Goal: Task Accomplishment & Management: Use online tool/utility

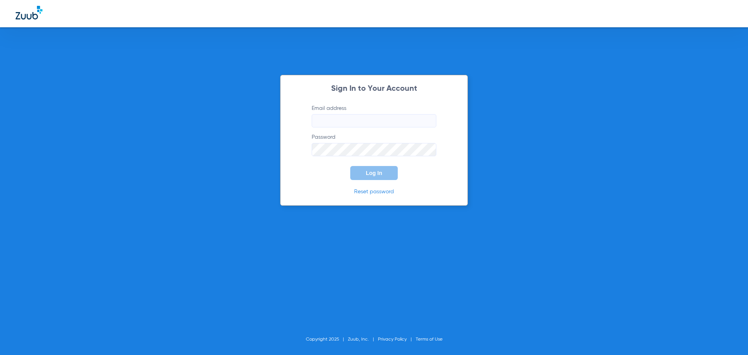
click at [369, 114] on label "Email address" at bounding box center [374, 115] width 125 height 23
click at [369, 114] on input "Email address" at bounding box center [374, 120] width 125 height 13
type input "[EMAIL_ADDRESS][DOMAIN_NAME]"
click at [350, 166] on button "Log In" at bounding box center [374, 173] width 48 height 14
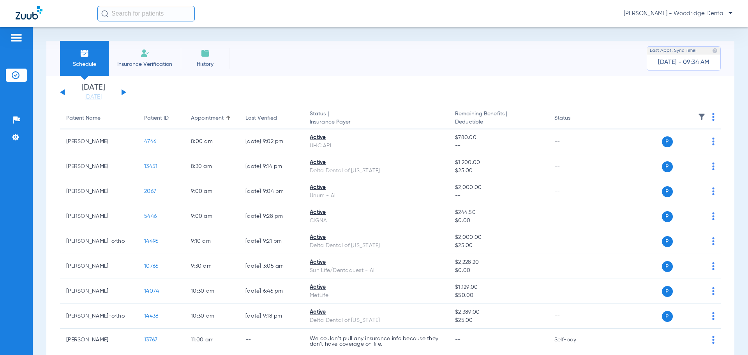
click at [124, 93] on button at bounding box center [124, 92] width 5 height 6
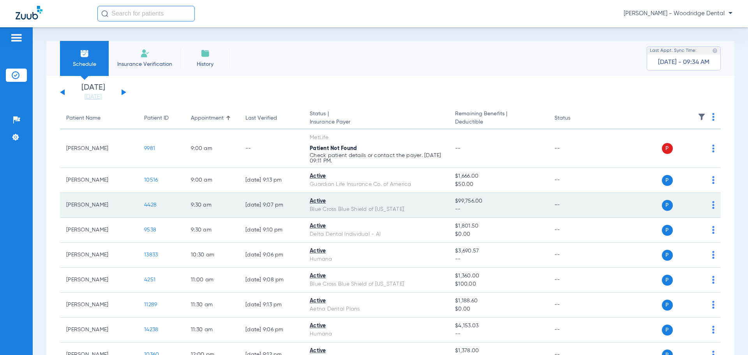
click at [150, 205] on span "4428" at bounding box center [150, 204] width 12 height 5
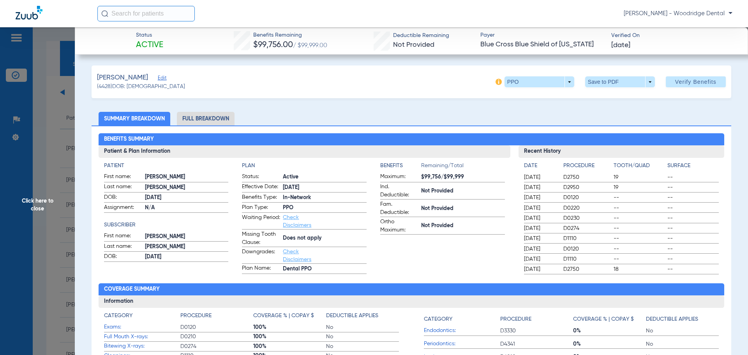
click at [203, 117] on li "Full Breakdown" at bounding box center [206, 119] width 58 height 14
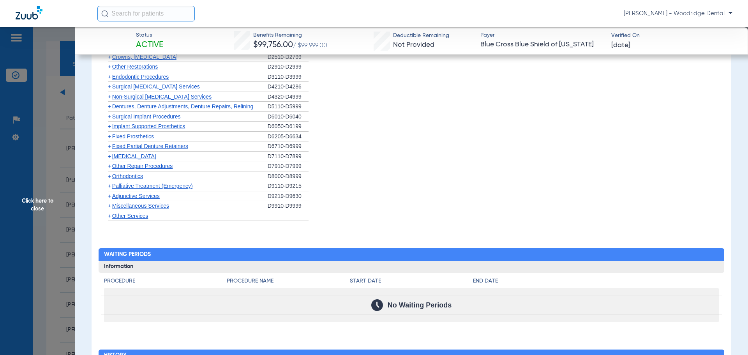
scroll to position [546, 0]
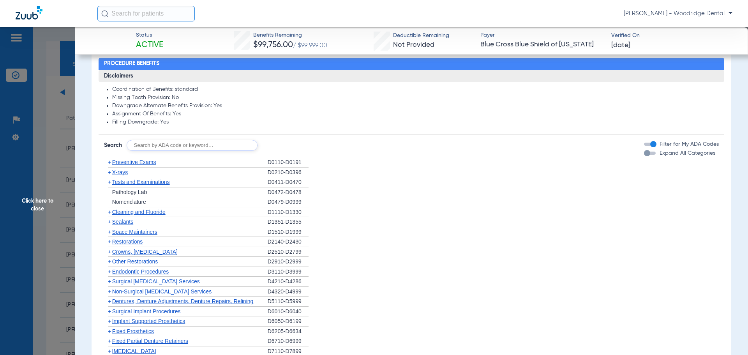
click at [219, 147] on input "text" at bounding box center [192, 145] width 131 height 11
type input "2991, 7953, 8090, 9944, 1208, 1206"
click button "Search" at bounding box center [286, 145] width 31 height 11
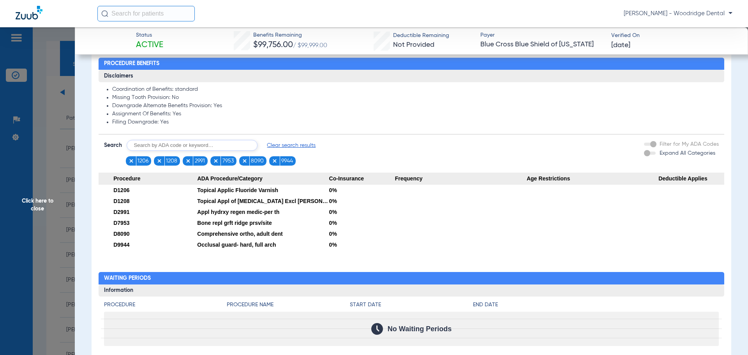
click at [41, 207] on span "Click here to close" at bounding box center [37, 204] width 75 height 355
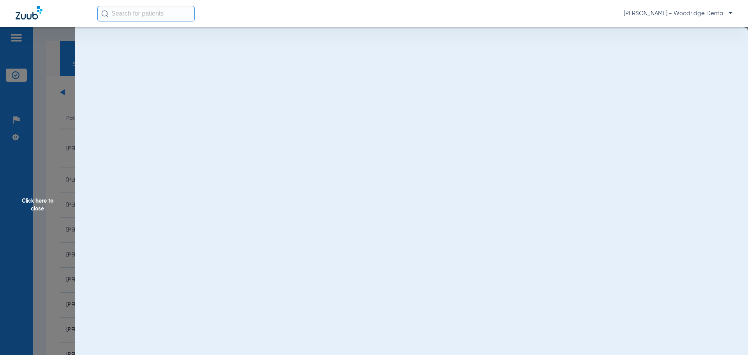
scroll to position [0, 0]
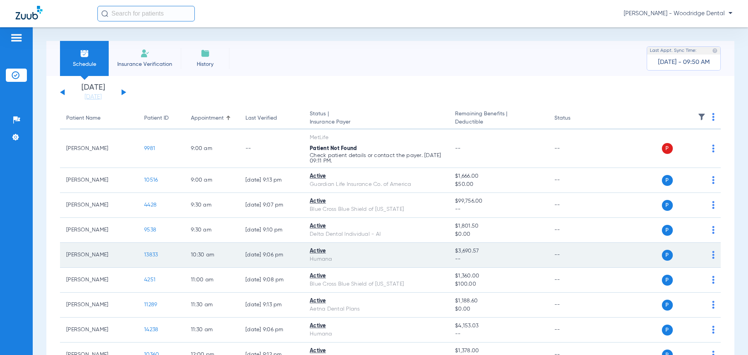
click at [148, 255] on span "13833" at bounding box center [151, 254] width 14 height 5
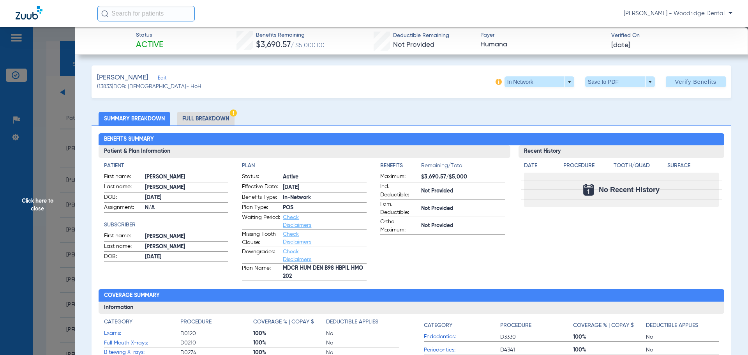
click at [197, 118] on li "Full Breakdown" at bounding box center [206, 119] width 58 height 14
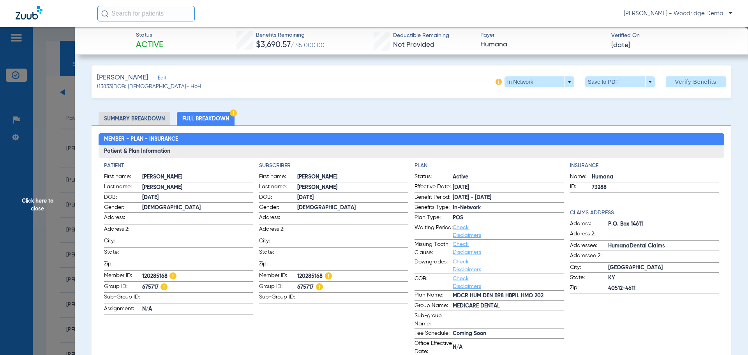
click at [313, 274] on span "120285168" at bounding box center [352, 277] width 111 height 10
copy span "120285168"
click at [302, 283] on span "675717" at bounding box center [352, 288] width 111 height 10
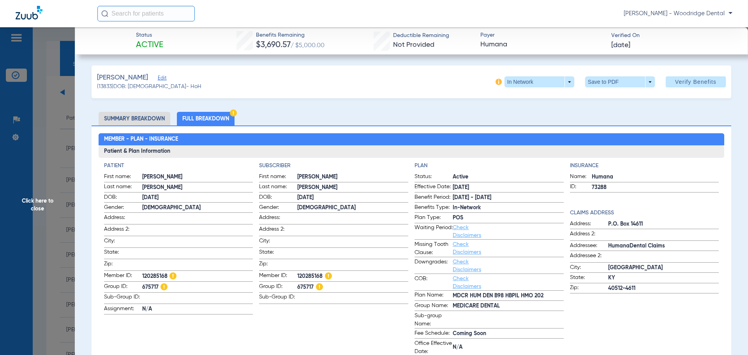
copy span "675717"
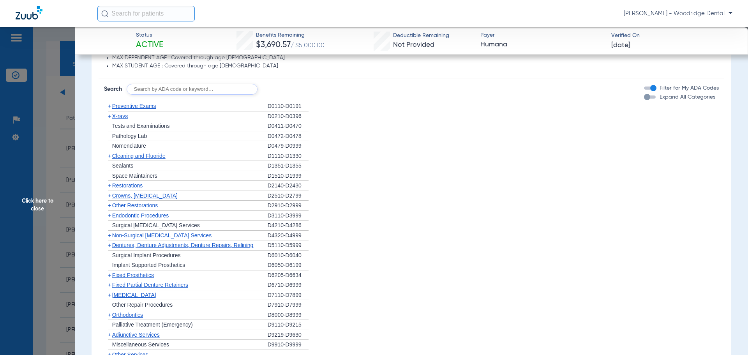
scroll to position [701, 0]
click at [110, 274] on span "+" at bounding box center [109, 273] width 3 height 6
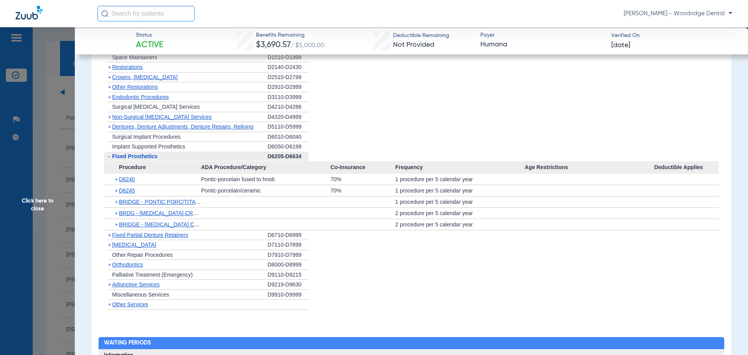
scroll to position [818, 0]
click at [109, 235] on span "+" at bounding box center [109, 234] width 3 height 6
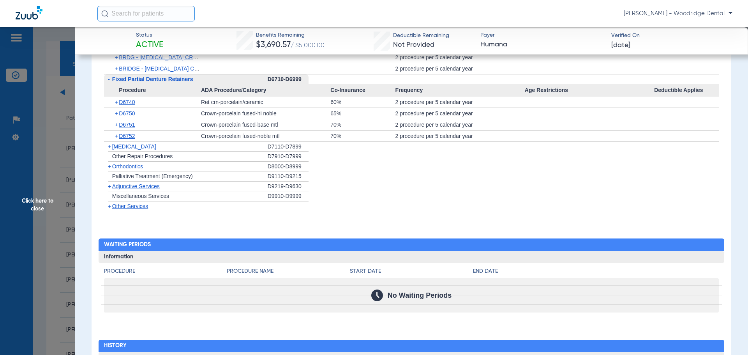
scroll to position [974, 0]
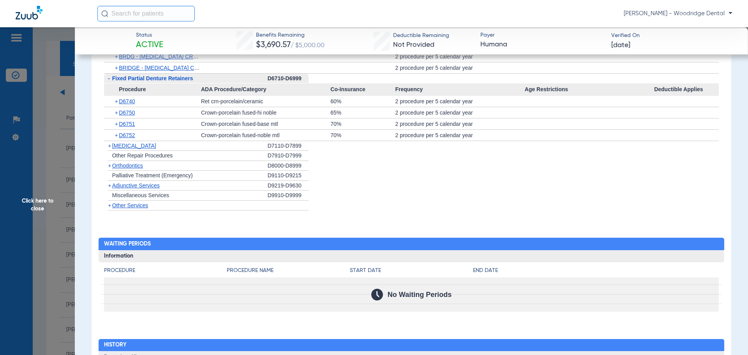
click at [110, 168] on span "+" at bounding box center [109, 166] width 3 height 6
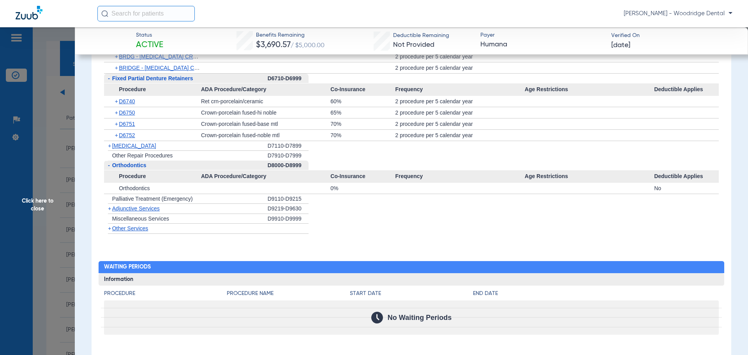
click at [111, 147] on span "+" at bounding box center [109, 146] width 3 height 6
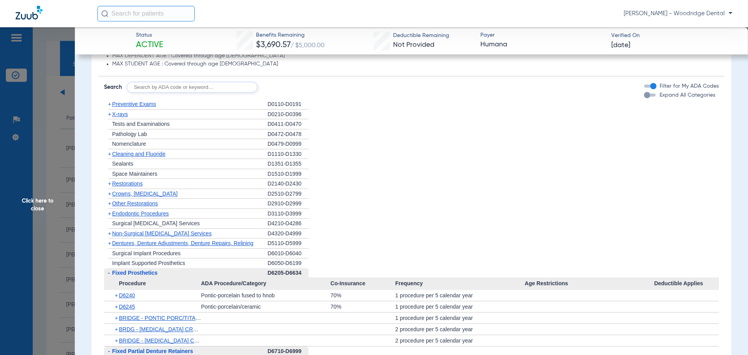
scroll to position [585, 0]
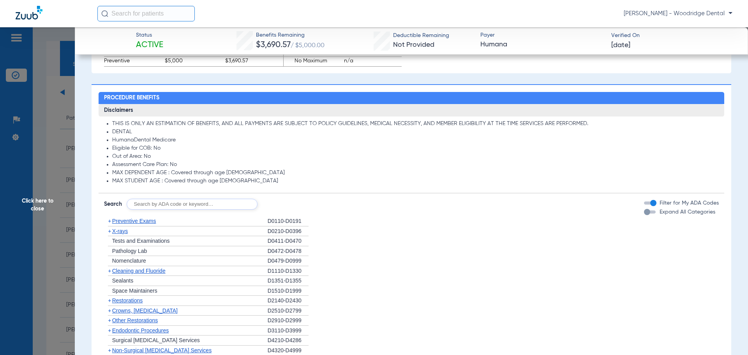
click at [208, 203] on input "text" at bounding box center [192, 204] width 131 height 11
type input "2991, 7953, 8090, 9944, 1208, 1206"
click button "Search" at bounding box center [286, 204] width 31 height 11
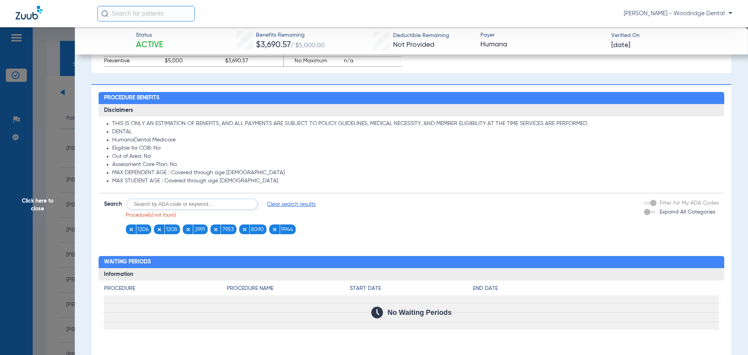
click at [300, 206] on span "Clear search results" at bounding box center [291, 204] width 49 height 8
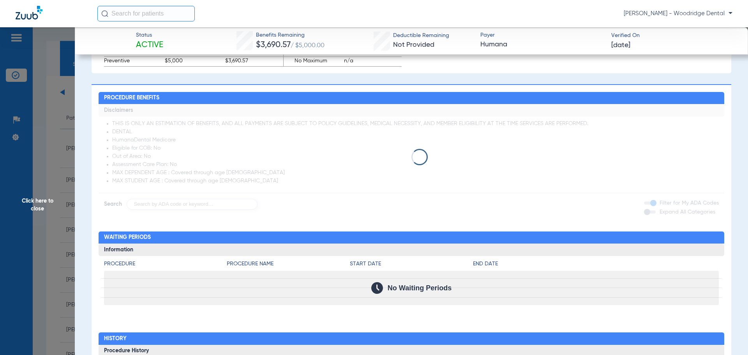
click at [48, 201] on span "Click here to close" at bounding box center [37, 204] width 75 height 355
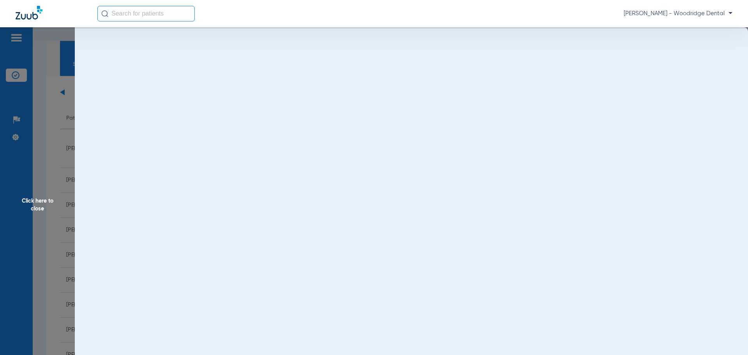
scroll to position [0, 0]
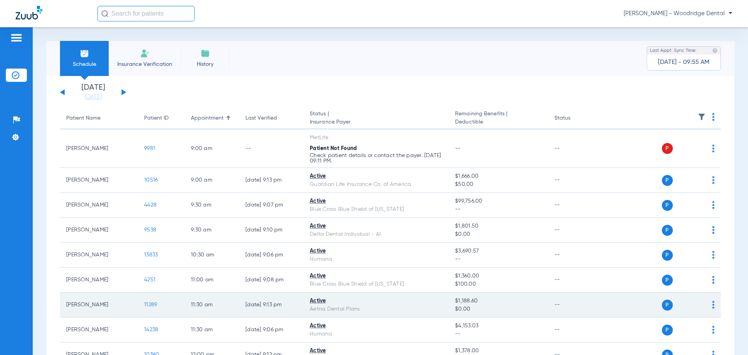
click at [150, 305] on span "11289" at bounding box center [150, 304] width 13 height 5
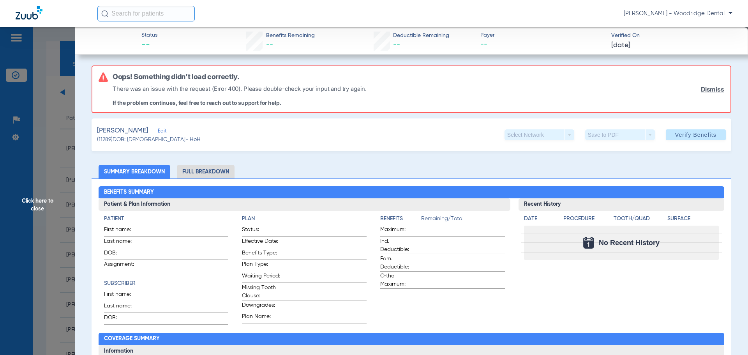
click at [45, 200] on span "Click here to close" at bounding box center [37, 204] width 75 height 355
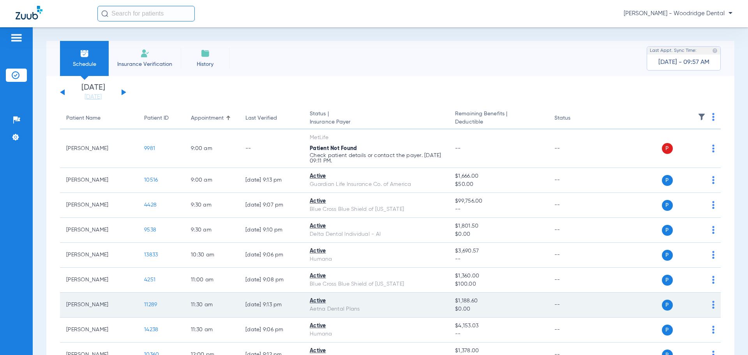
click at [145, 304] on span "11289" at bounding box center [150, 304] width 13 height 5
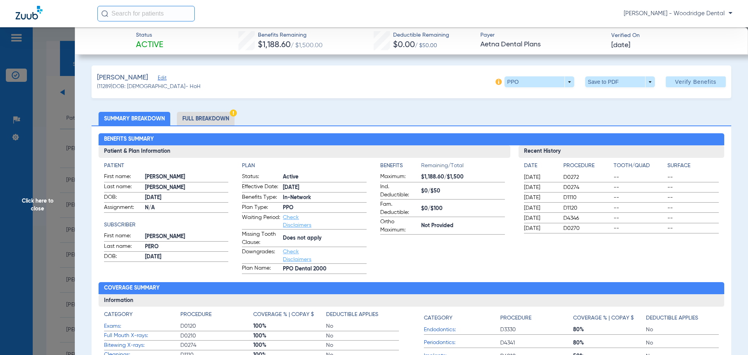
click at [189, 117] on li "Full Breakdown" at bounding box center [206, 119] width 58 height 14
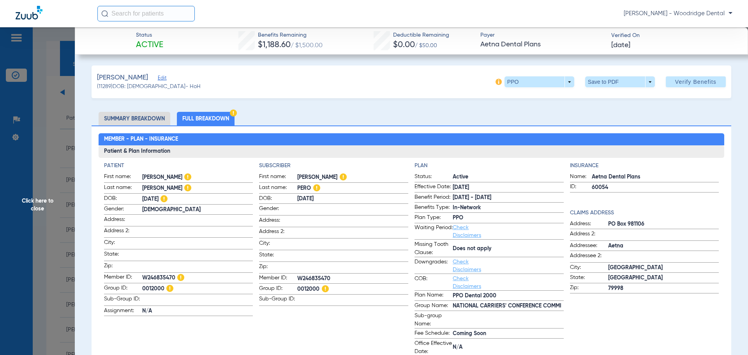
click at [309, 286] on span "0012000" at bounding box center [352, 289] width 111 height 10
copy span "0012000"
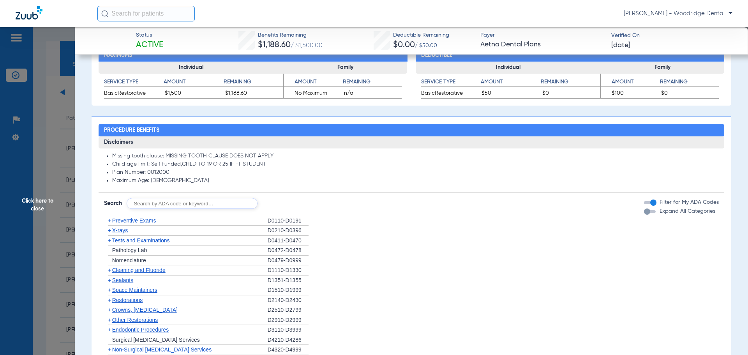
scroll to position [585, 0]
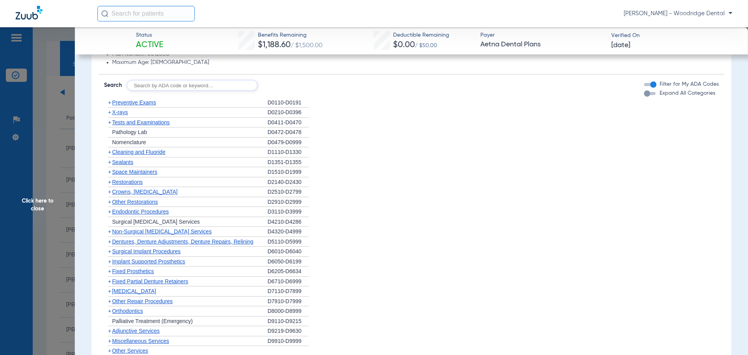
click at [194, 88] on input "text" at bounding box center [192, 85] width 131 height 11
type input "2991, 7953, 8090, 9944, 1208, 1206, 6057, 6058"
click at [284, 85] on button "Search" at bounding box center [286, 85] width 31 height 11
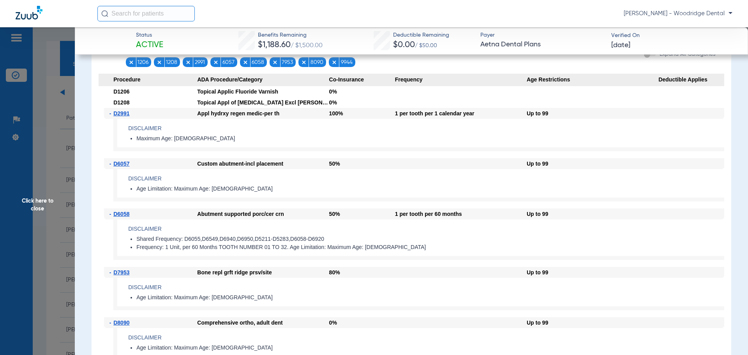
scroll to position [507, 0]
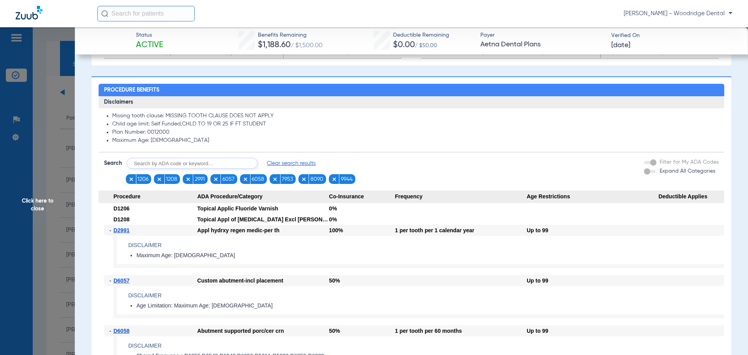
click at [295, 162] on span "Clear search results" at bounding box center [291, 163] width 49 height 8
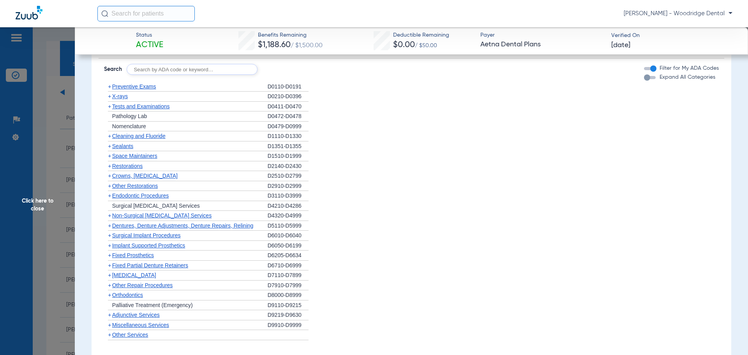
scroll to position [604, 0]
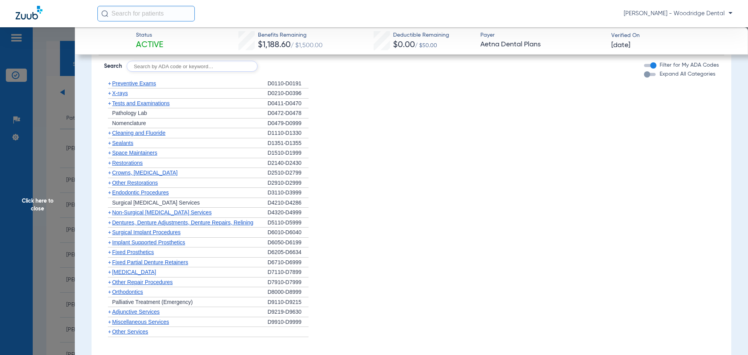
click at [108, 272] on span "+" at bounding box center [109, 272] width 3 height 6
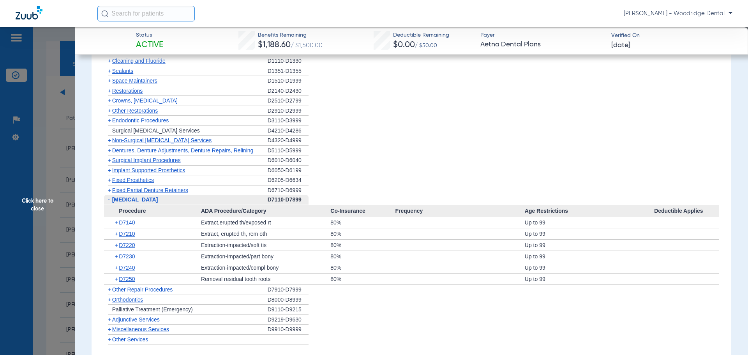
scroll to position [682, 0]
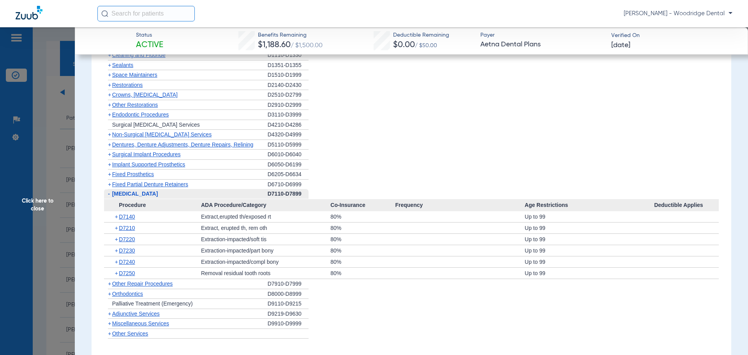
click at [117, 230] on span "+" at bounding box center [117, 228] width 4 height 11
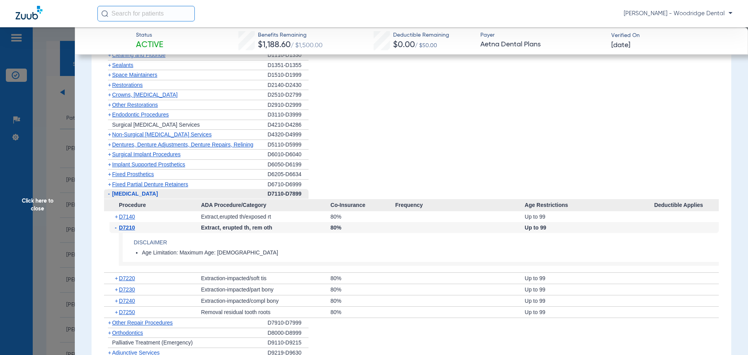
click at [114, 230] on div "- D7210" at bounding box center [156, 227] width 92 height 11
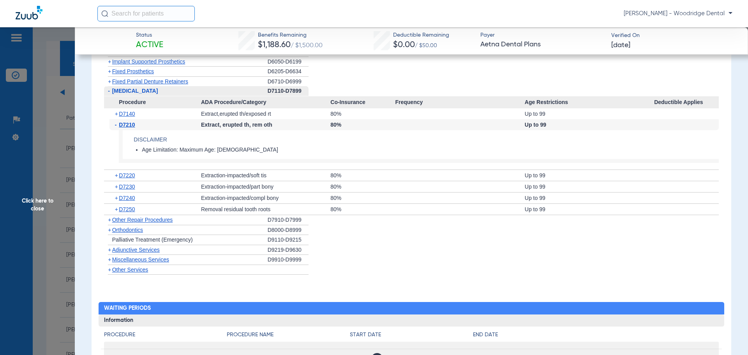
scroll to position [798, 0]
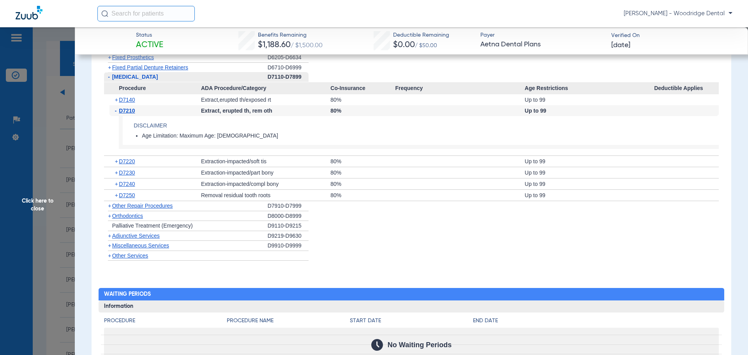
click at [135, 248] on span "Miscellaneous Services" at bounding box center [140, 245] width 57 height 6
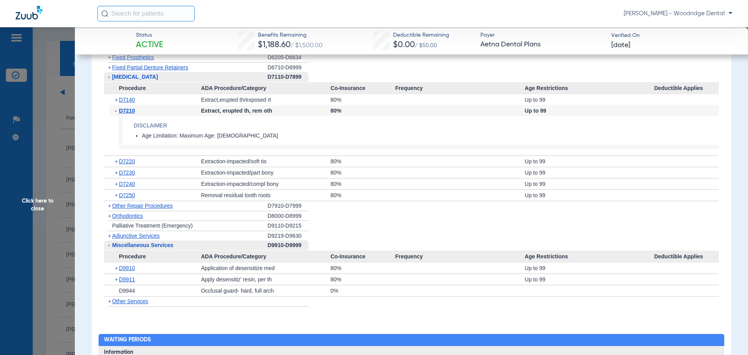
click at [28, 200] on span "Click here to close" at bounding box center [37, 204] width 75 height 355
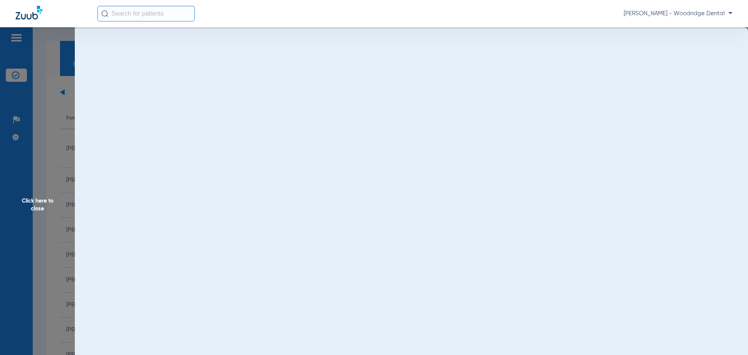
scroll to position [0, 0]
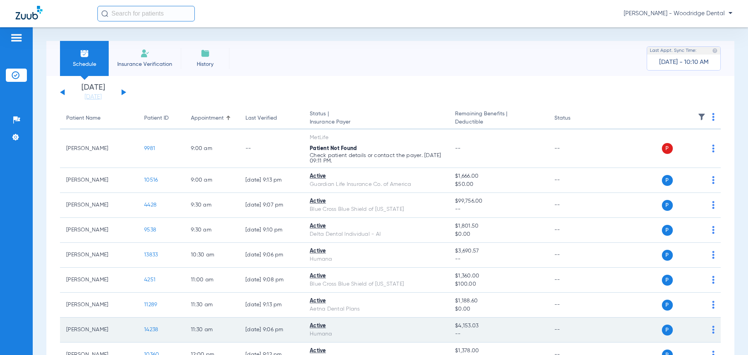
click at [151, 330] on span "14238" at bounding box center [151, 329] width 14 height 5
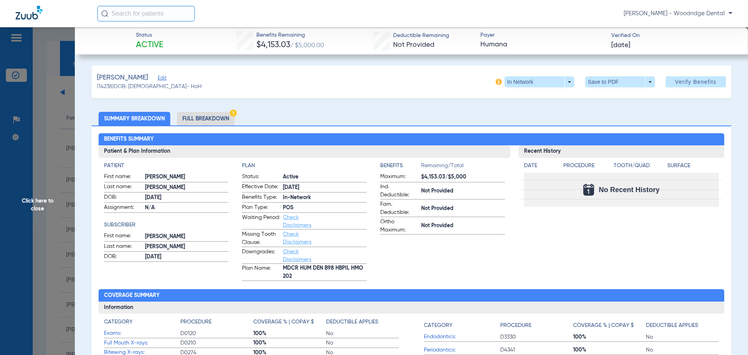
click at [214, 119] on li "Full Breakdown" at bounding box center [206, 119] width 58 height 14
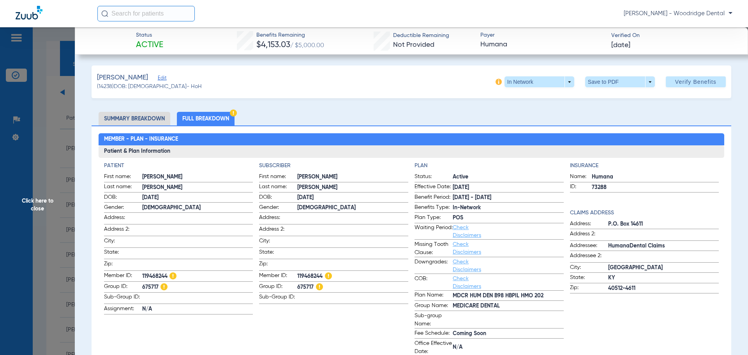
click at [313, 274] on span "119468244" at bounding box center [352, 277] width 111 height 10
copy span "119468244"
click at [302, 286] on span "675717" at bounding box center [352, 288] width 111 height 10
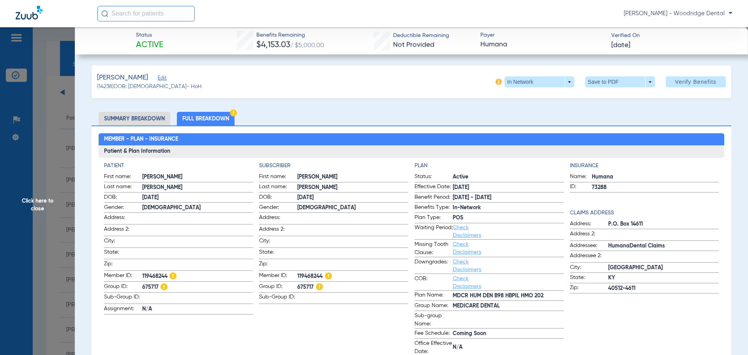
click at [303, 285] on span "675717" at bounding box center [352, 288] width 111 height 10
click at [306, 285] on span "675717" at bounding box center [352, 288] width 111 height 10
copy span "675717"
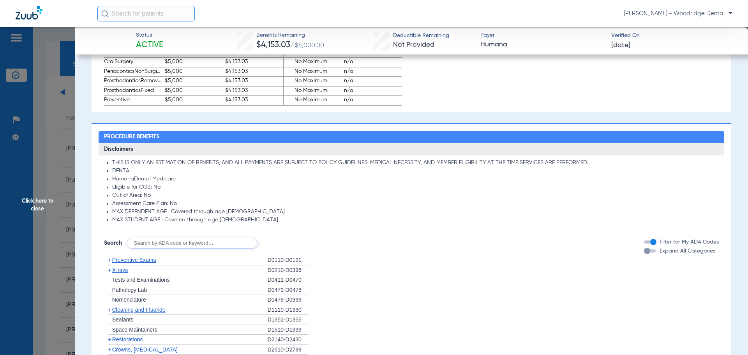
scroll to position [701, 0]
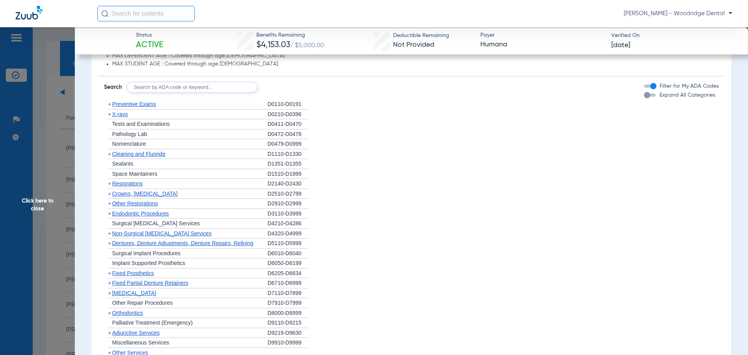
click at [109, 233] on span "+" at bounding box center [109, 233] width 3 height 6
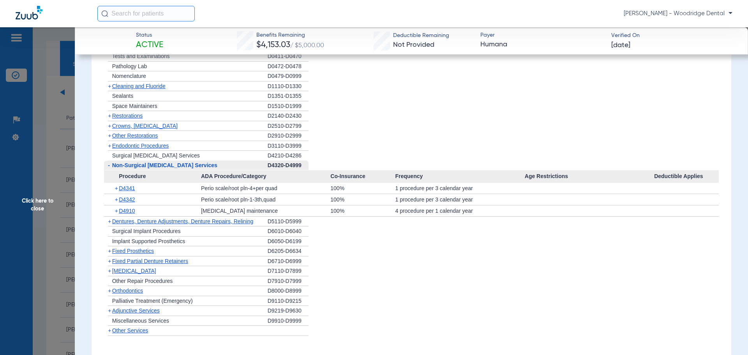
scroll to position [779, 0]
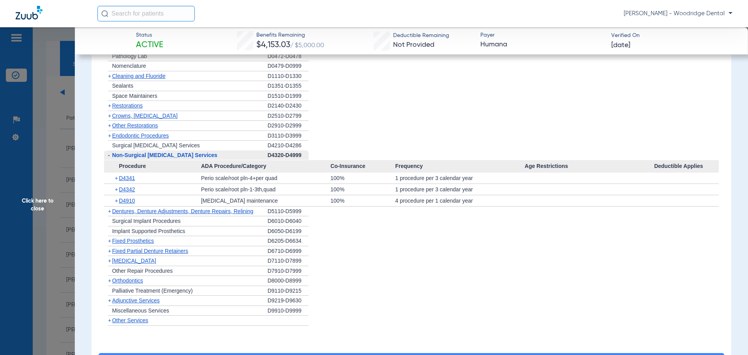
click at [110, 261] on span "+" at bounding box center [109, 261] width 3 height 6
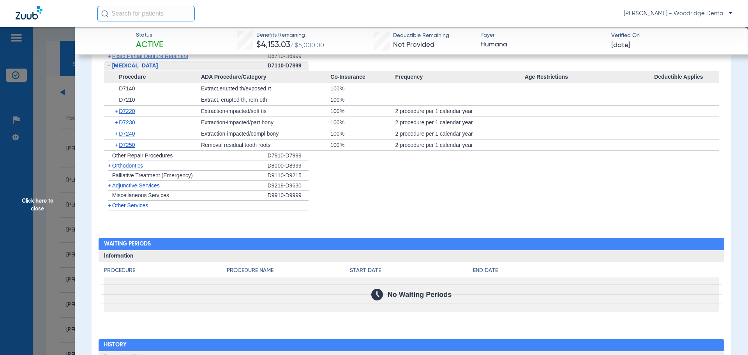
scroll to position [935, 0]
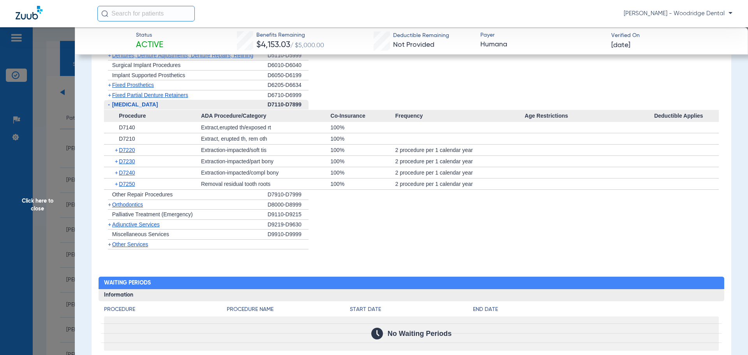
click at [108, 245] on span "+" at bounding box center [109, 244] width 3 height 6
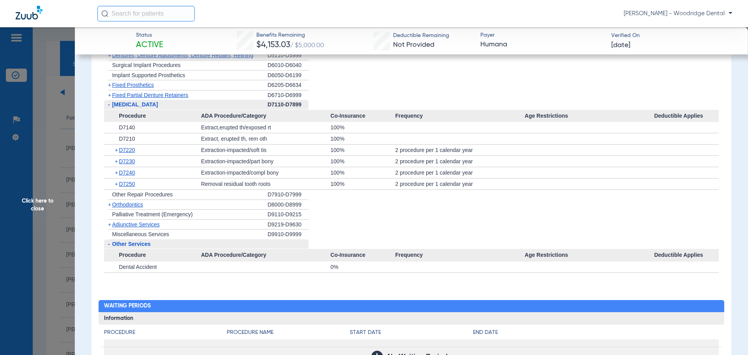
click at [109, 226] on span "+" at bounding box center [109, 224] width 3 height 6
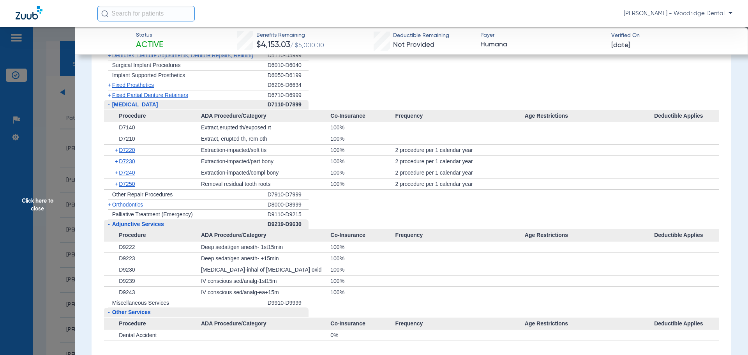
click at [109, 206] on span "+" at bounding box center [109, 204] width 3 height 6
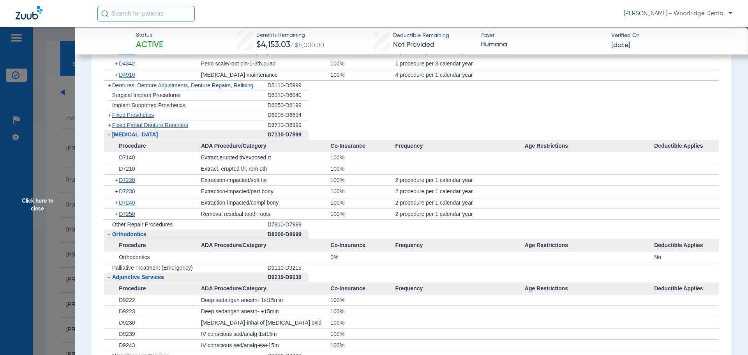
scroll to position [896, 0]
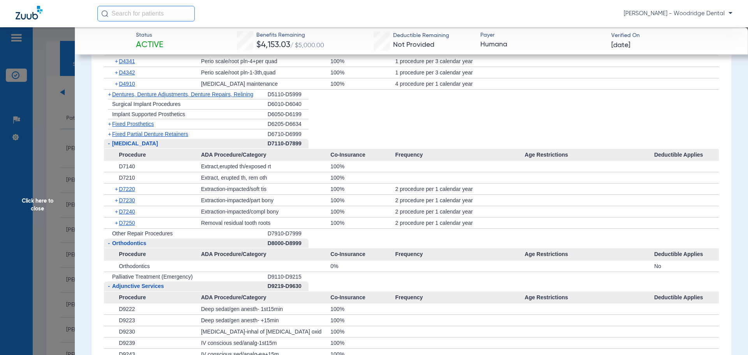
click at [116, 223] on span "+" at bounding box center [117, 222] width 4 height 11
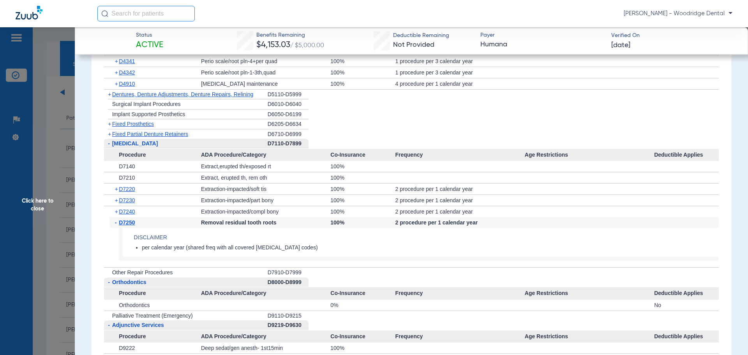
click at [115, 224] on span "-" at bounding box center [117, 222] width 4 height 11
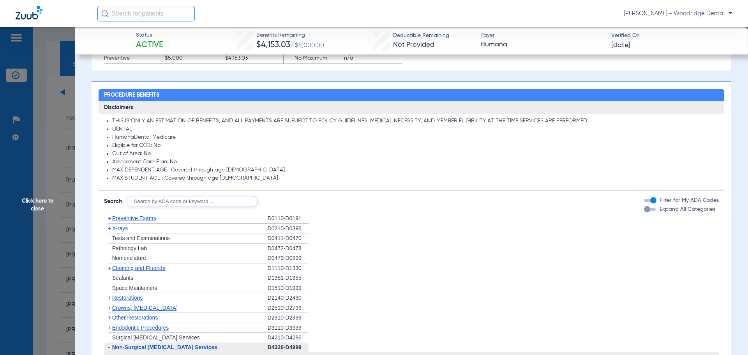
scroll to position [585, 0]
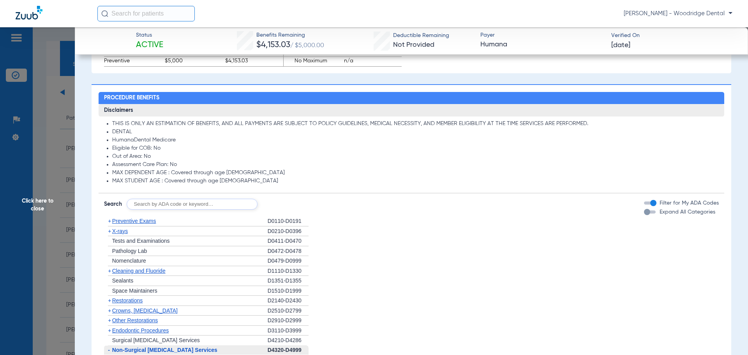
click at [219, 205] on input "text" at bounding box center [192, 204] width 131 height 11
type input "2991, 7953, 8090, 9944, 1208, 1206"
click button "Search" at bounding box center [286, 204] width 31 height 11
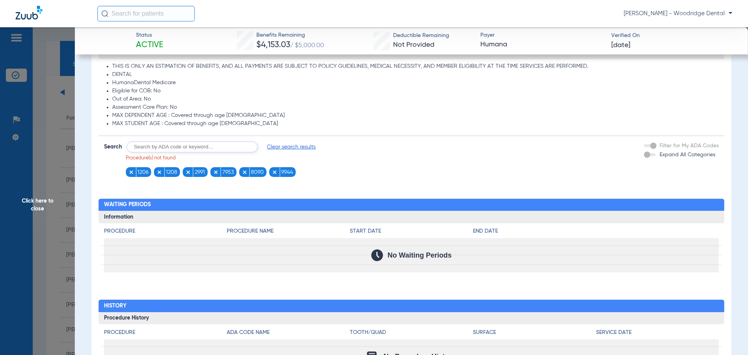
scroll to position [570, 0]
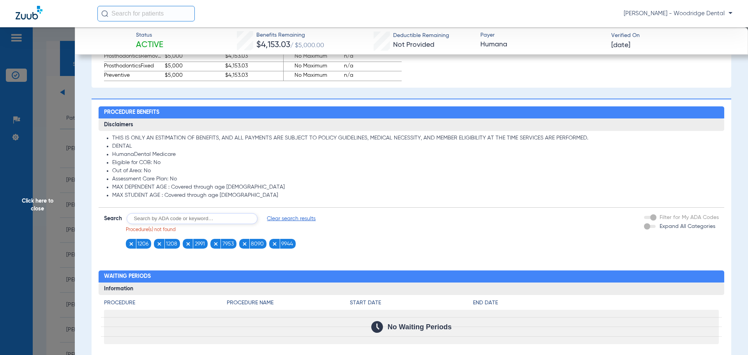
click at [293, 220] on span "Clear search results" at bounding box center [291, 219] width 49 height 8
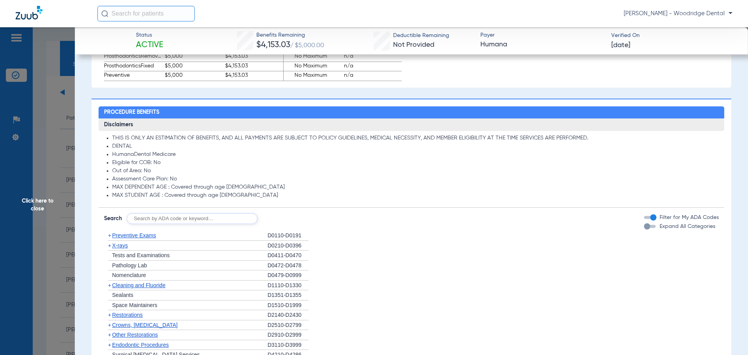
click at [39, 204] on span "Click here to close" at bounding box center [37, 204] width 75 height 355
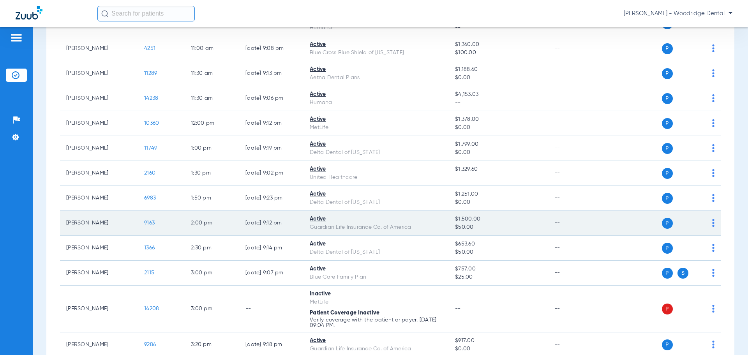
scroll to position [234, 0]
